Goal: Navigation & Orientation: Find specific page/section

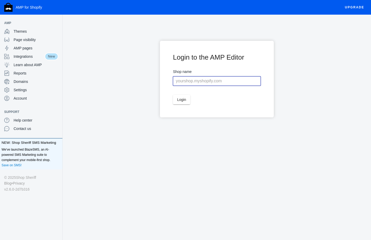
click at [209, 82] on input "text" at bounding box center [217, 80] width 88 height 9
click at [34, 57] on span "Integrations" at bounding box center [29, 56] width 31 height 5
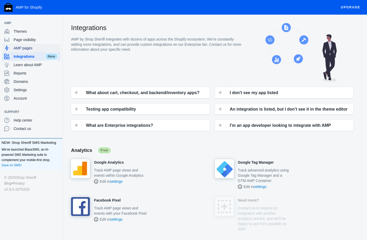
click at [28, 50] on span "AMP pages" at bounding box center [36, 47] width 45 height 5
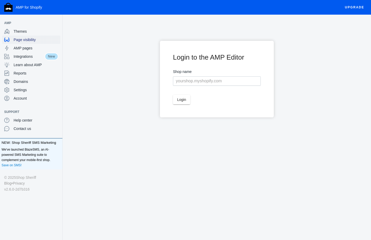
click at [29, 39] on span "Page visibility" at bounding box center [36, 39] width 45 height 5
click at [21, 81] on span "Domains" at bounding box center [36, 81] width 45 height 5
